Goal: Check status

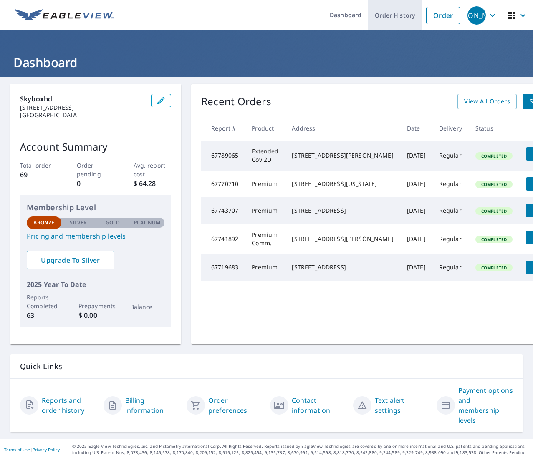
click at [390, 18] on link "Order History" at bounding box center [395, 15] width 54 height 30
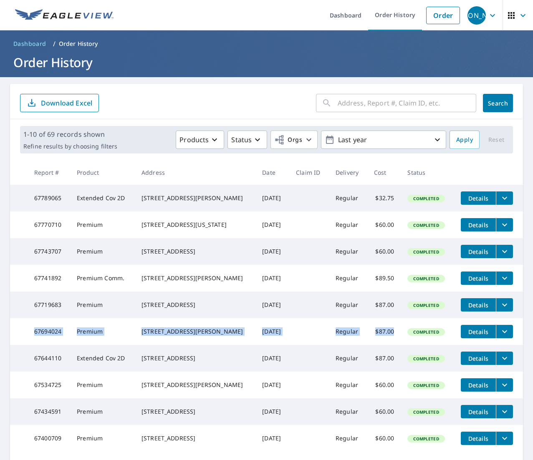
drag, startPoint x: 34, startPoint y: 350, endPoint x: 396, endPoint y: 349, distance: 361.9
click at [396, 345] on tr "67694024 [GEOGRAPHIC_DATA][STREET_ADDRESS][PERSON_NAME] [DATE] Regular $87.00 C…" at bounding box center [266, 331] width 513 height 27
copy tr "67694024 Premium [STREET_ADDRESS][PERSON_NAME] [DATE] Regular $87.00"
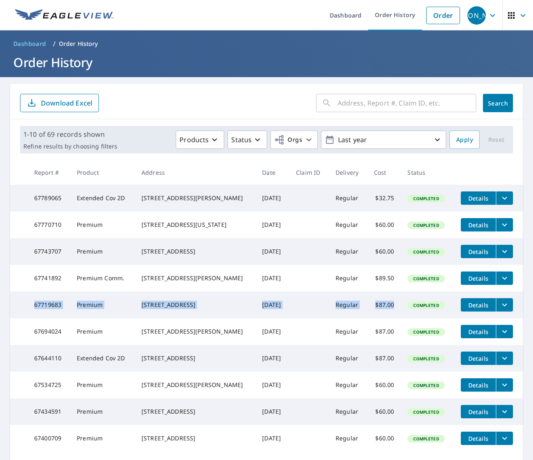
drag, startPoint x: 395, startPoint y: 320, endPoint x: 31, endPoint y: 318, distance: 363.6
click at [31, 318] on tr "67719683 Premium [STREET_ADDRESS] [DATE] Regular $87.00 Completed Details" at bounding box center [266, 305] width 513 height 27
copy tr "67719683 Premium [STREET_ADDRESS] [DATE] Regular $87.00"
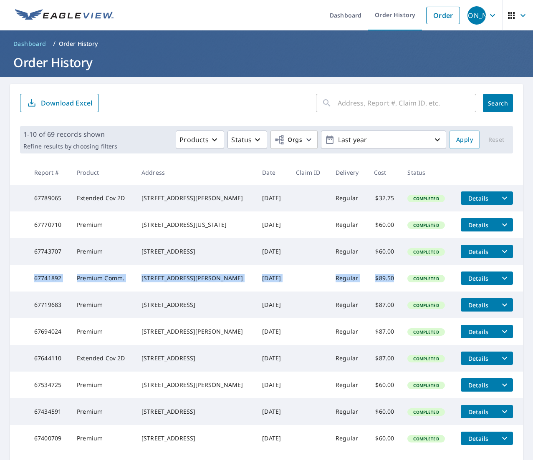
drag, startPoint x: 392, startPoint y: 288, endPoint x: 32, endPoint y: 291, distance: 360.2
click at [32, 291] on tr "67741892 Premium Comm. [STREET_ADDRESS] [DATE] Regular $89.50 Completed Details" at bounding box center [266, 278] width 513 height 27
copy tr "67741892 Premium Comm. [STREET_ADDRESS] [DATE] Regular $89.50"
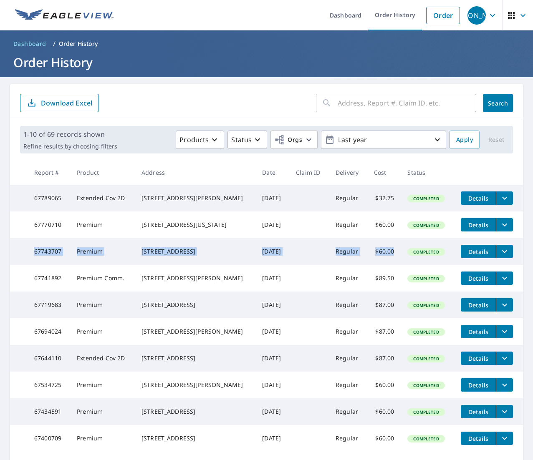
drag, startPoint x: 392, startPoint y: 258, endPoint x: 33, endPoint y: 260, distance: 358.1
click at [33, 260] on tr "67743707 Premium [STREET_ADDRESS] [DATE] Regular $60.00 Completed Details" at bounding box center [266, 251] width 513 height 27
copy tr "67743707 Premium [STREET_ADDRESS] [DATE] Regular $60.00"
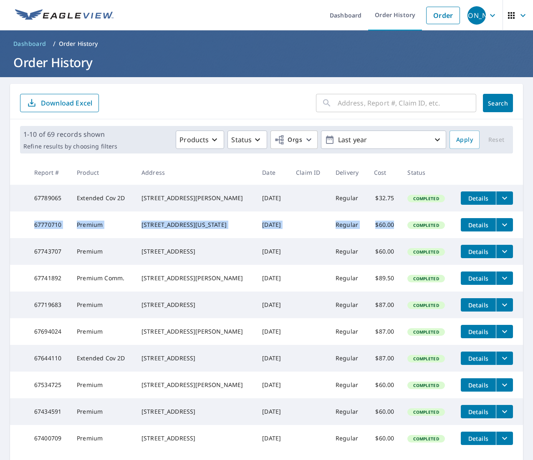
drag, startPoint x: 392, startPoint y: 230, endPoint x: 30, endPoint y: 227, distance: 361.9
click at [30, 227] on tr "67770710 Premium [STREET_ADDRESS][US_STATE] [DATE] Regular $60.00 Completed Det…" at bounding box center [266, 225] width 513 height 27
copy tr "67770710 Premium [STREET_ADDRESS][US_STATE] [DATE] Regular $60.00"
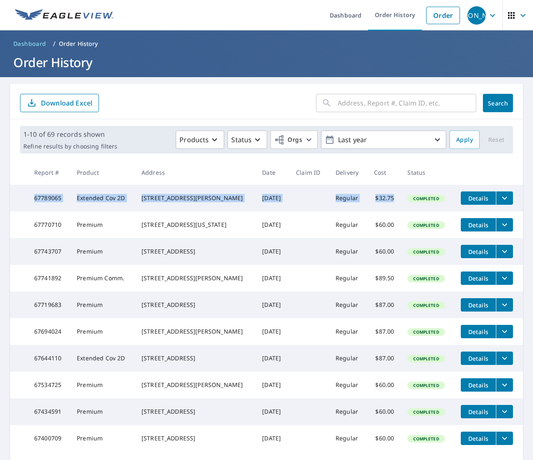
drag, startPoint x: 392, startPoint y: 199, endPoint x: 35, endPoint y: 195, distance: 357.3
click at [35, 195] on tr "67789065 Extended Cov 2D [STREET_ADDRESS][PERSON_NAME] [DATE] Regular $32.75 Co…" at bounding box center [266, 198] width 513 height 27
copy tr "67789065 Extended Cov 2D [STREET_ADDRESS][PERSON_NAME] [DATE] Regular $32.75"
